Goal: Check status: Check status

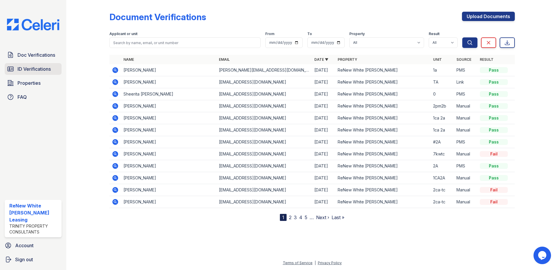
click at [48, 65] on link "ID Verifications" at bounding box center [33, 69] width 57 height 12
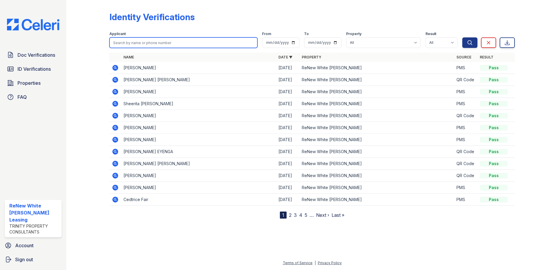
click at [142, 45] on input "search" at bounding box center [183, 42] width 148 height 11
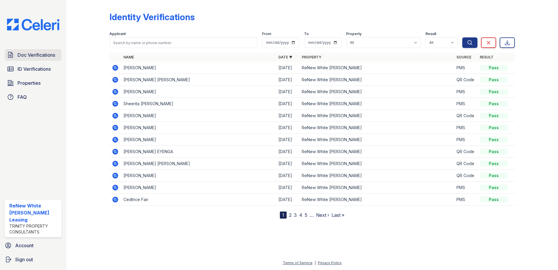
click at [51, 55] on span "Doc Verifications" at bounding box center [37, 54] width 38 height 7
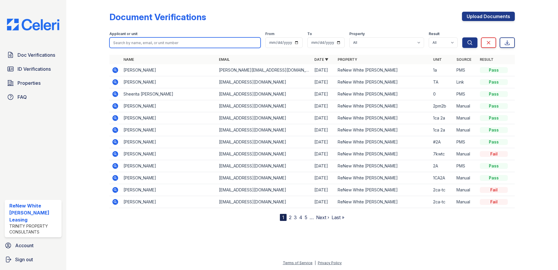
click at [129, 42] on input "search" at bounding box center [184, 42] width 151 height 11
type input "jasmine parker"
click at [462, 37] on button "Search" at bounding box center [469, 42] width 15 height 11
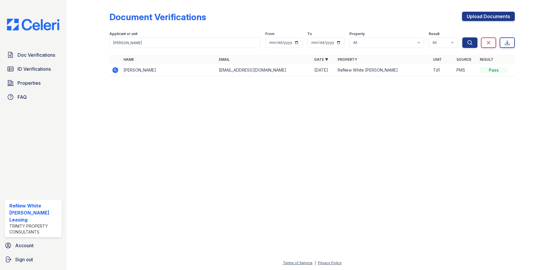
click at [115, 70] on icon at bounding box center [114, 69] width 1 height 1
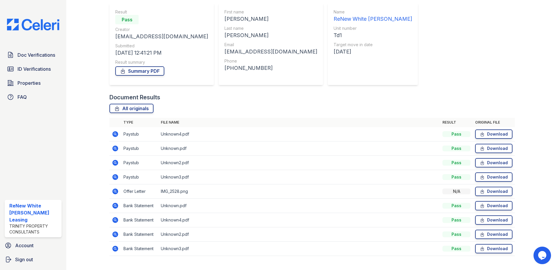
scroll to position [58, 0]
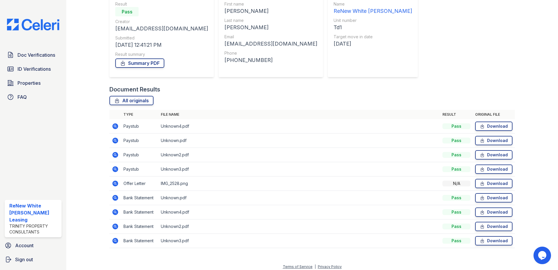
click at [116, 126] on icon at bounding box center [115, 126] width 6 height 6
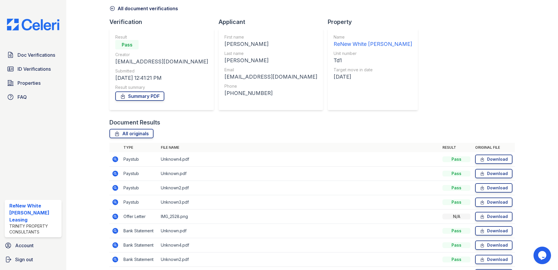
scroll to position [58, 0]
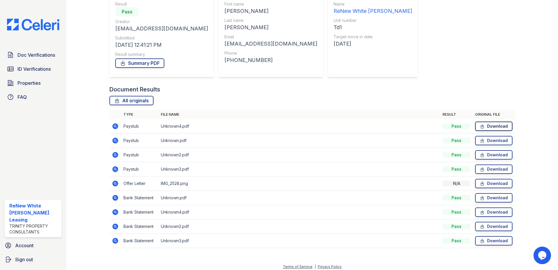
click at [495, 128] on link "Download" at bounding box center [493, 125] width 37 height 9
click at [51, 68] on span "ID Verifications" at bounding box center [34, 68] width 33 height 7
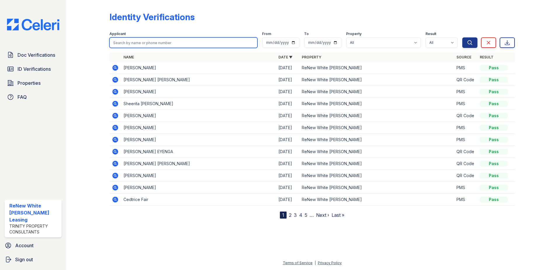
click at [147, 40] on input "search" at bounding box center [183, 42] width 148 height 11
type input "jasmine parker"
click at [462, 37] on button "Search" at bounding box center [469, 42] width 15 height 11
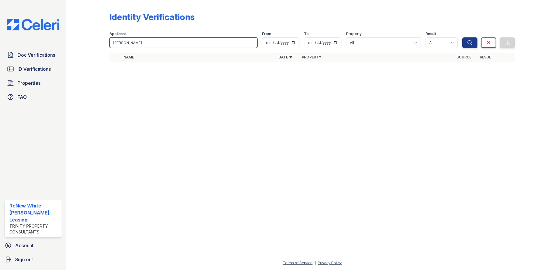
click at [153, 44] on input "jasmine parker" at bounding box center [183, 42] width 148 height 11
click at [462, 37] on button "Search" at bounding box center [469, 42] width 15 height 11
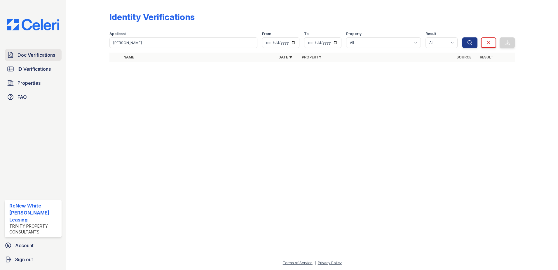
click at [34, 52] on span "Doc Verifications" at bounding box center [37, 54] width 38 height 7
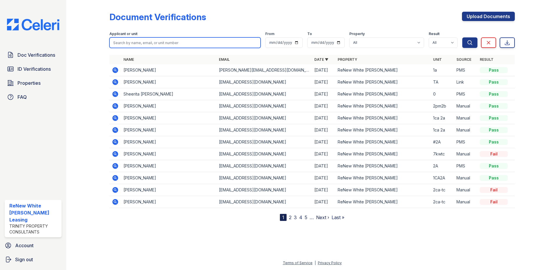
click at [188, 42] on input "search" at bounding box center [184, 42] width 151 height 11
type input "jasmine parker"
click at [462, 37] on button "Search" at bounding box center [469, 42] width 15 height 11
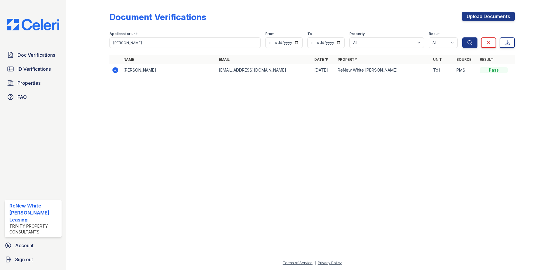
click at [115, 69] on icon at bounding box center [114, 69] width 1 height 1
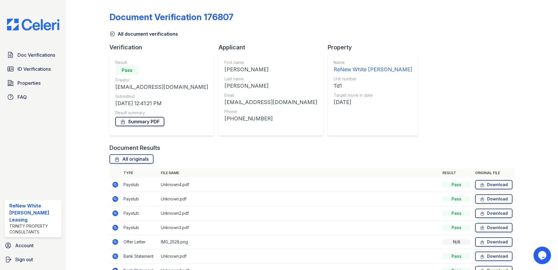
click at [133, 121] on link "Summary PDF" at bounding box center [139, 121] width 49 height 9
click at [43, 72] on span "ID Verifications" at bounding box center [34, 68] width 33 height 7
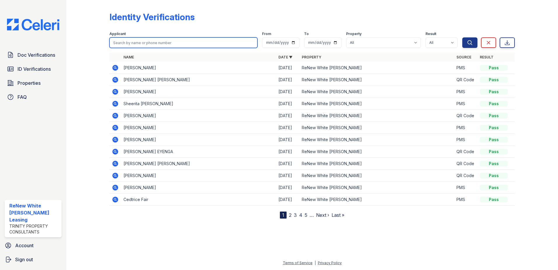
click at [134, 46] on input "search" at bounding box center [183, 42] width 148 height 11
type input "appliene"
click at [462, 37] on button "Search" at bounding box center [469, 42] width 15 height 11
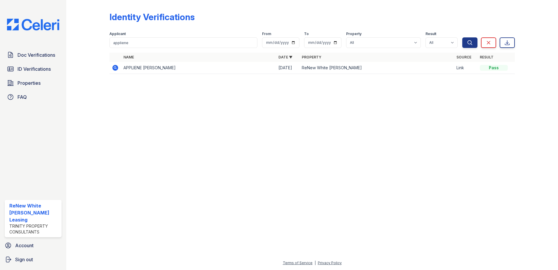
click at [115, 70] on icon at bounding box center [115, 68] width 6 height 6
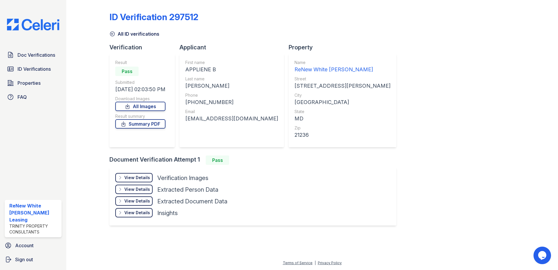
click at [137, 174] on div "View Details Details" at bounding box center [133, 177] width 37 height 9
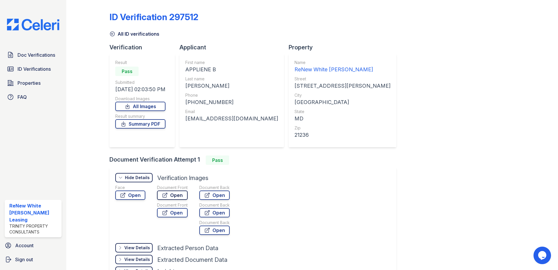
click at [175, 194] on link "Open" at bounding box center [172, 194] width 31 height 9
click at [143, 130] on div "Result Pass Submitted [DATE] 02:03:50 PM Download Images All Images Result summ…" at bounding box center [140, 101] width 50 height 82
click at [145, 126] on link "Summary PDF" at bounding box center [140, 123] width 50 height 9
click at [28, 70] on span "ID Verifications" at bounding box center [34, 68] width 33 height 7
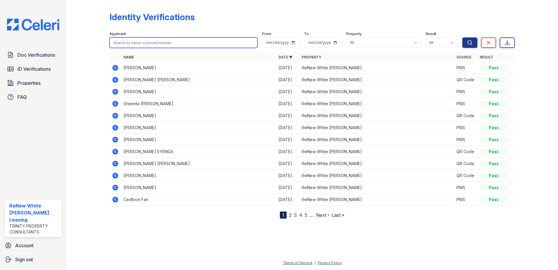
click at [179, 43] on input "search" at bounding box center [183, 42] width 148 height 11
click at [159, 45] on input "search" at bounding box center [183, 42] width 148 height 11
type input "keyonia"
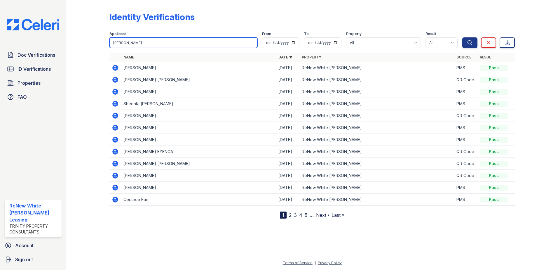
click at [462, 37] on button "Search" at bounding box center [469, 42] width 15 height 11
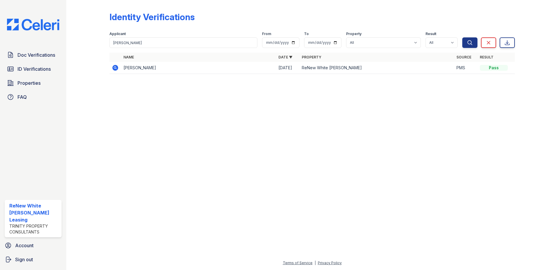
click at [115, 68] on icon at bounding box center [115, 67] width 7 height 7
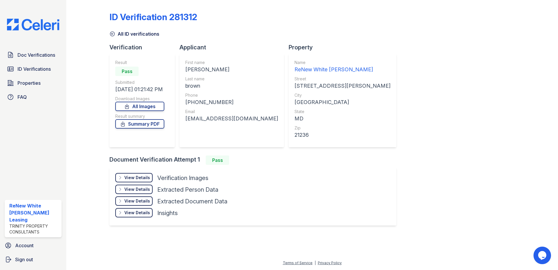
click at [125, 180] on div "View Details Details" at bounding box center [133, 177] width 37 height 9
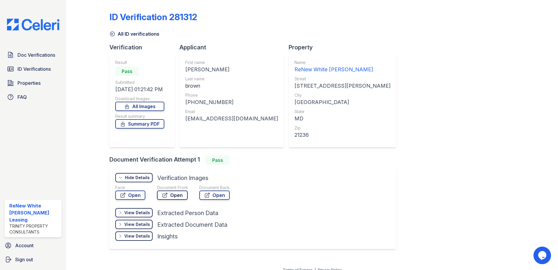
click at [168, 194] on link "Open" at bounding box center [172, 194] width 31 height 9
click at [158, 123] on link "Summary PDF" at bounding box center [139, 123] width 49 height 9
click at [51, 66] on span "ID Verifications" at bounding box center [34, 68] width 33 height 7
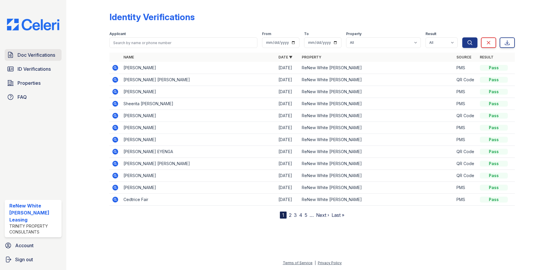
click at [51, 50] on link "Doc Verifications" at bounding box center [33, 55] width 57 height 12
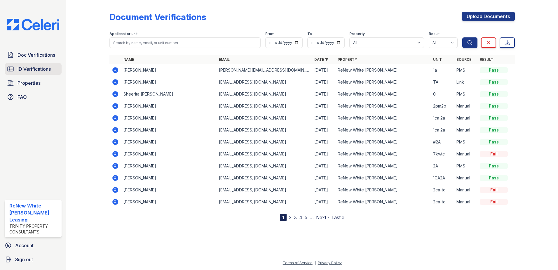
click at [58, 69] on link "ID Verifications" at bounding box center [33, 69] width 57 height 12
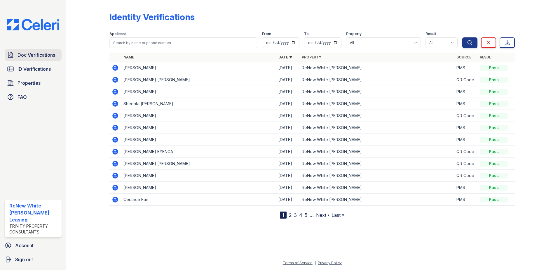
click at [40, 57] on span "Doc Verifications" at bounding box center [37, 54] width 38 height 7
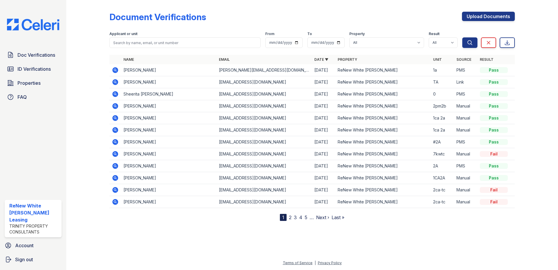
click at [115, 70] on icon at bounding box center [114, 69] width 1 height 1
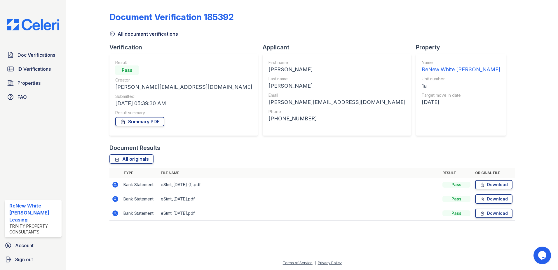
click at [115, 200] on icon at bounding box center [115, 199] width 6 height 6
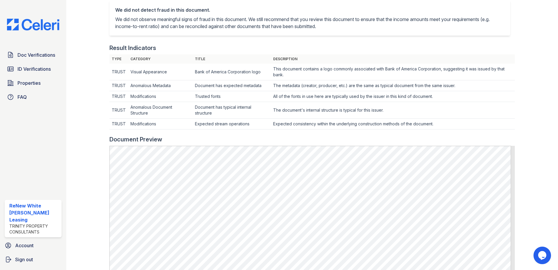
scroll to position [146, 0]
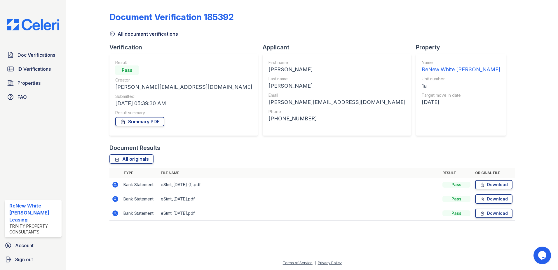
click at [115, 214] on icon at bounding box center [115, 213] width 7 height 7
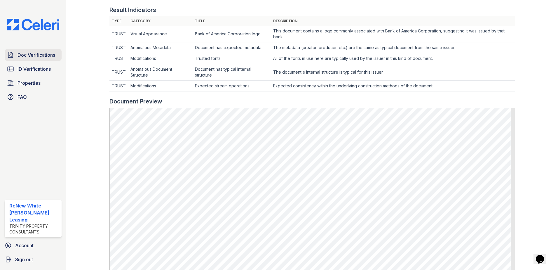
click at [27, 53] on span "Doc Verifications" at bounding box center [37, 54] width 38 height 7
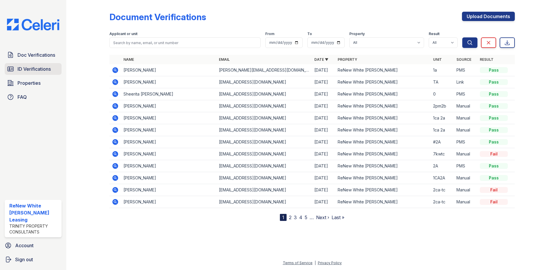
click at [44, 69] on span "ID Verifications" at bounding box center [34, 68] width 33 height 7
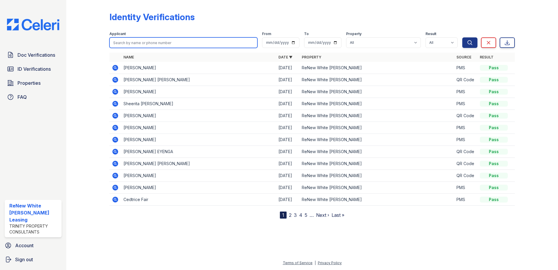
click at [214, 40] on input "search" at bounding box center [183, 42] width 148 height 11
type input "emily"
click at [462, 37] on button "Search" at bounding box center [469, 42] width 15 height 11
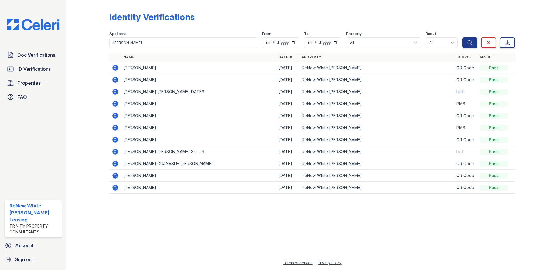
click at [114, 79] on icon at bounding box center [115, 80] width 6 height 6
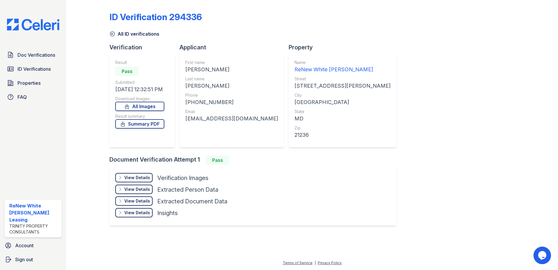
click at [130, 180] on div "View Details" at bounding box center [137, 178] width 26 height 6
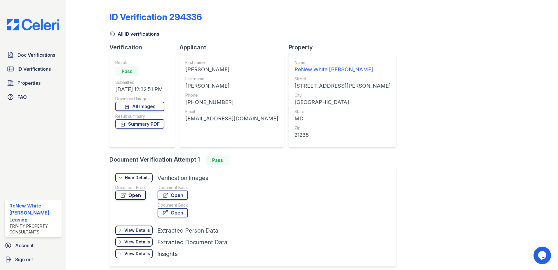
click at [140, 194] on link "Open" at bounding box center [130, 194] width 31 height 9
click at [132, 121] on link "Summary PDF" at bounding box center [139, 123] width 49 height 9
